Goal: Transaction & Acquisition: Purchase product/service

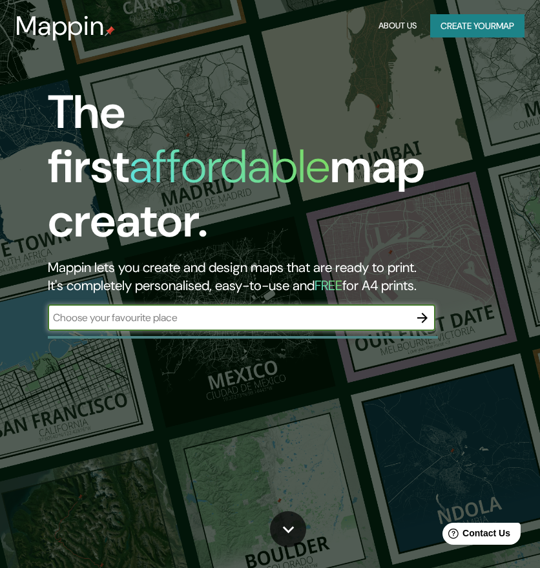
click at [477, 28] on button "Create your map" at bounding box center [477, 26] width 94 height 24
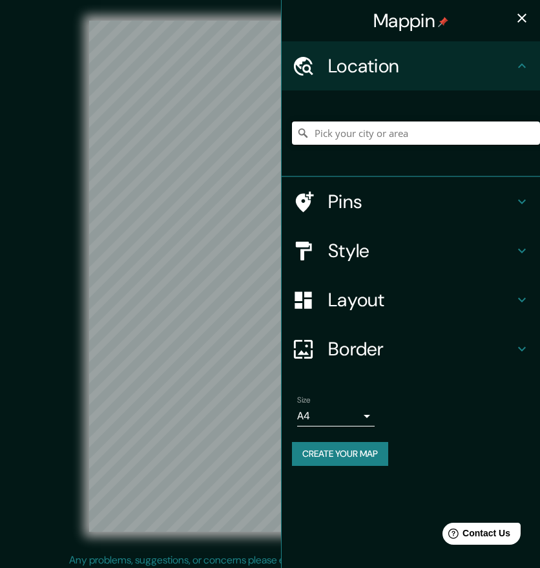
click at [343, 125] on input "Pick your city or area" at bounding box center [416, 132] width 248 height 23
paste input "Conjunto Habitacional Jardim Edite - [GEOGRAPHIC_DATA][PERSON_NAME], [GEOGRAPHI…"
type input "[GEOGRAPHIC_DATA], [GEOGRAPHIC_DATA], [GEOGRAPHIC_DATA]"
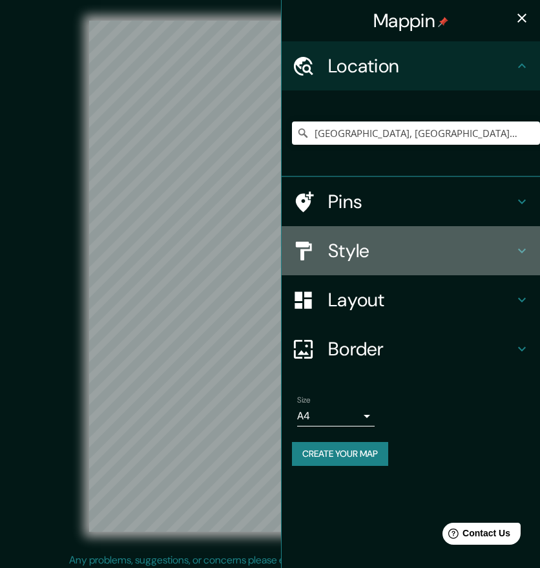
click at [396, 245] on h4 "Style" at bounding box center [421, 250] width 186 height 23
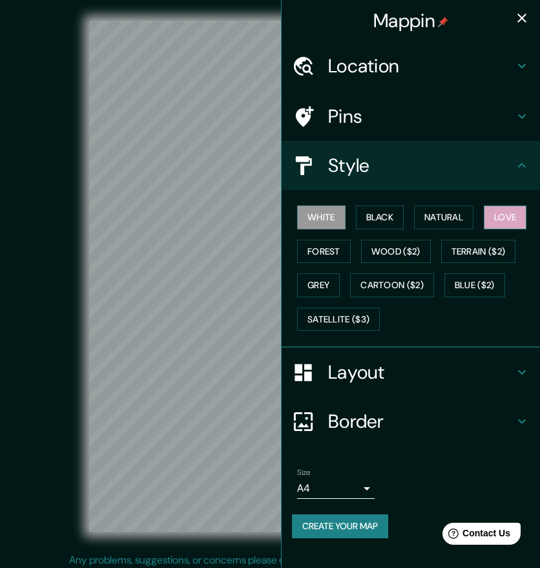
click at [499, 207] on button "Love" at bounding box center [505, 217] width 43 height 24
click at [319, 242] on button "Forest" at bounding box center [324, 252] width 54 height 24
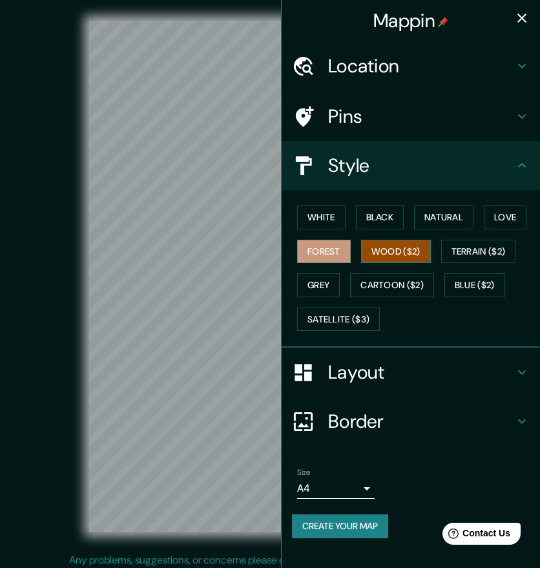
click at [385, 240] on button "Wood ($2)" at bounding box center [396, 252] width 70 height 24
click at [479, 240] on button "Terrain ($2)" at bounding box center [478, 252] width 75 height 24
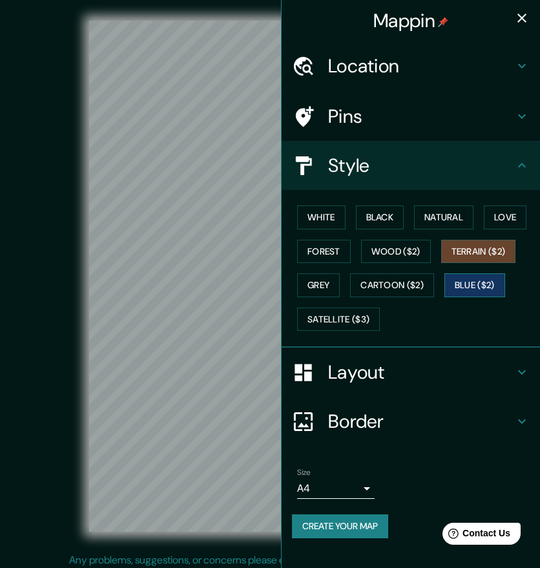
click at [472, 273] on button "Blue ($2)" at bounding box center [474, 285] width 61 height 24
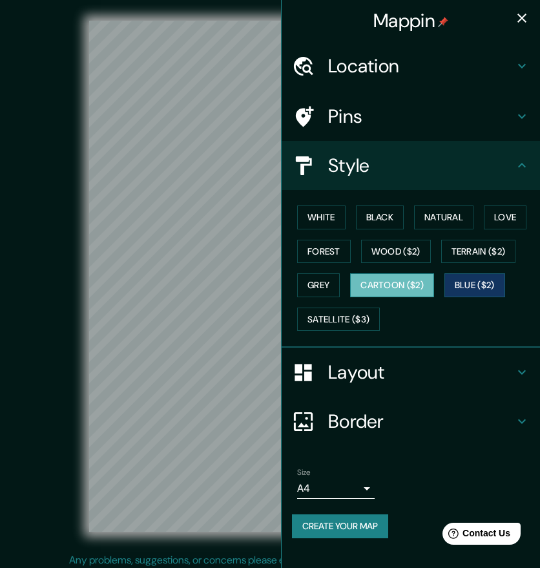
click at [402, 273] on button "Cartoon ($2)" at bounding box center [392, 285] width 84 height 24
click at [328, 273] on button "Grey" at bounding box center [318, 285] width 43 height 24
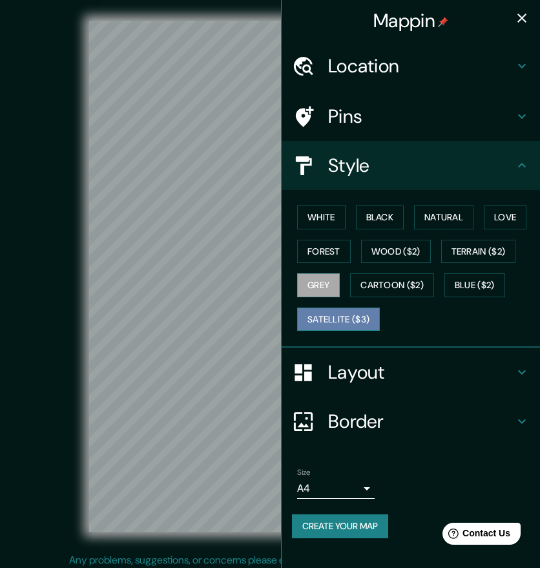
click at [341, 307] on button "Satellite ($3)" at bounding box center [338, 319] width 83 height 24
